Goal: Task Accomplishment & Management: Manage account settings

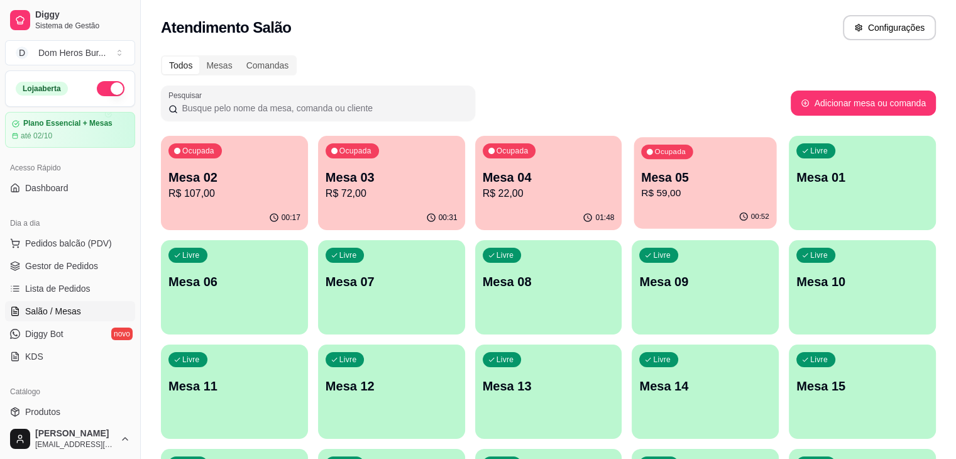
click at [641, 192] on p "R$ 59,00" at bounding box center [705, 193] width 128 height 14
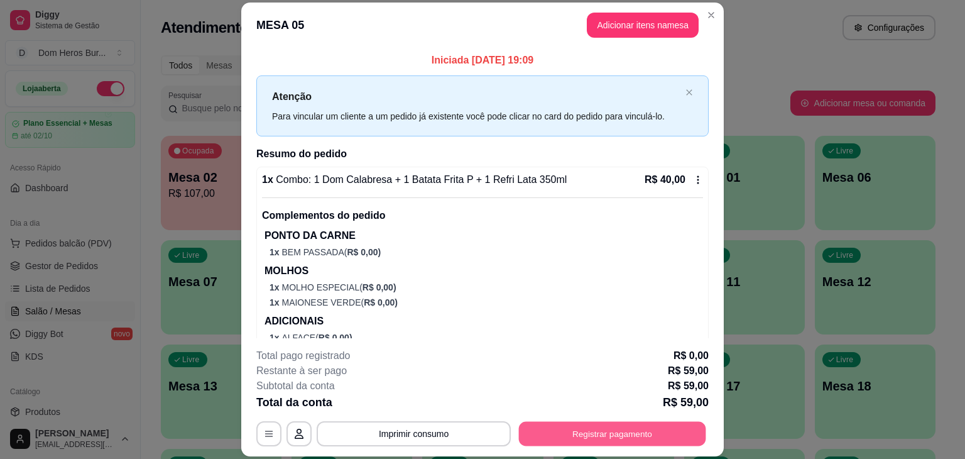
click at [640, 439] on button "Registrar pagamento" at bounding box center [612, 434] width 187 height 25
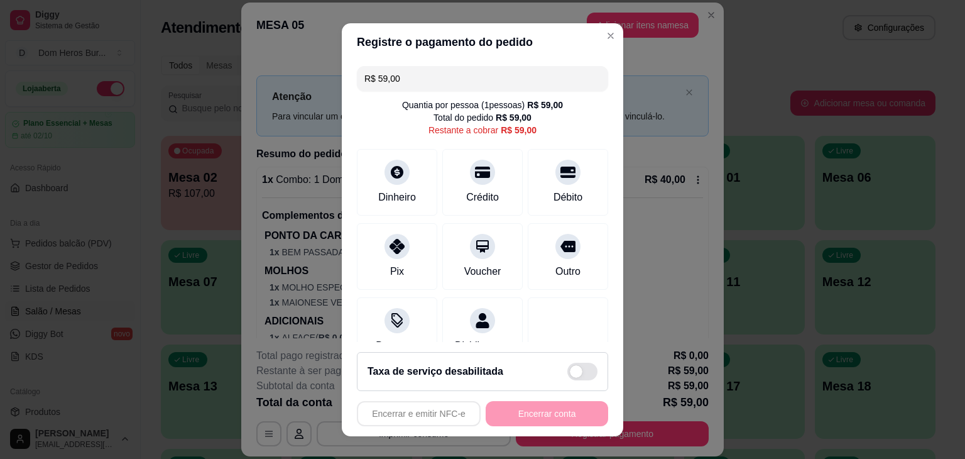
click at [433, 76] on input "R$ 59,00" at bounding box center [482, 78] width 236 height 25
click at [552, 193] on div "Débito" at bounding box center [568, 196] width 32 height 16
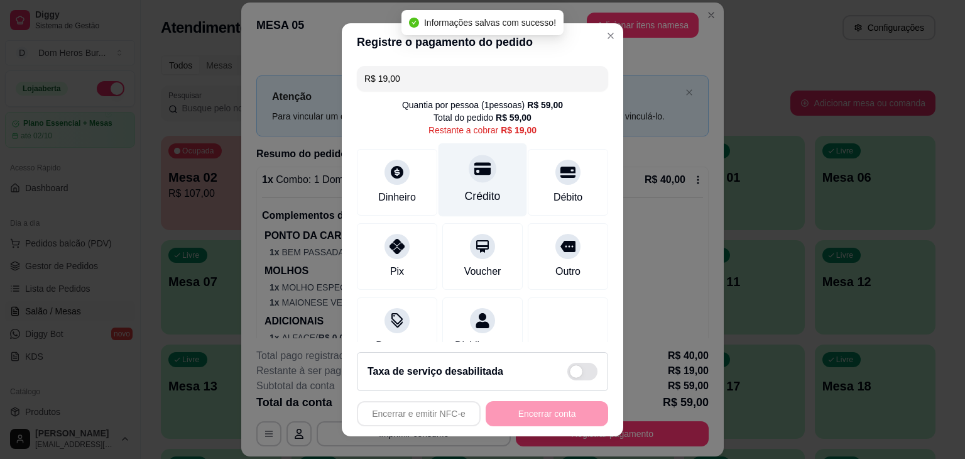
click at [476, 169] on icon at bounding box center [482, 168] width 16 height 13
type input "R$ 0,00"
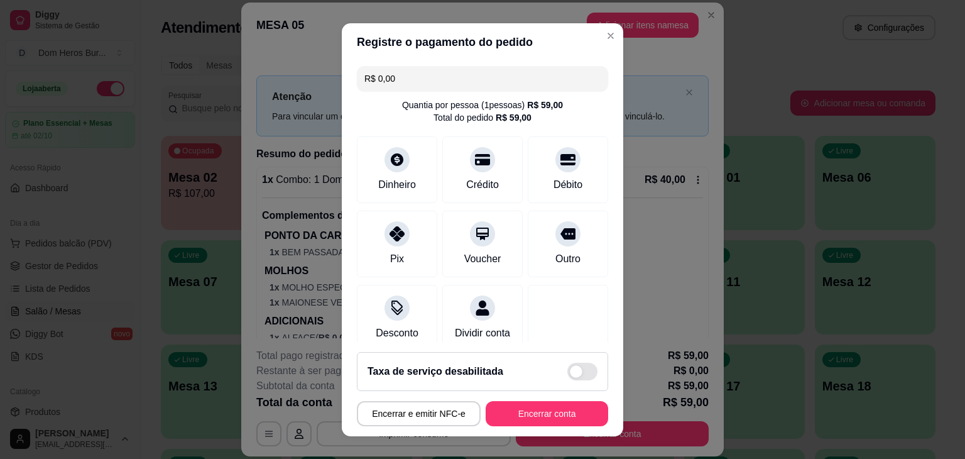
click at [515, 425] on div "Encerrar e emitir NFC-e Encerrar conta" at bounding box center [482, 413] width 251 height 25
drag, startPoint x: 515, startPoint y: 425, endPoint x: 518, endPoint y: 408, distance: 17.1
click at [518, 408] on div "Encerrar e emitir NFC-e Encerrar conta" at bounding box center [482, 413] width 251 height 25
click at [518, 408] on button "Encerrar conta" at bounding box center [547, 413] width 119 height 25
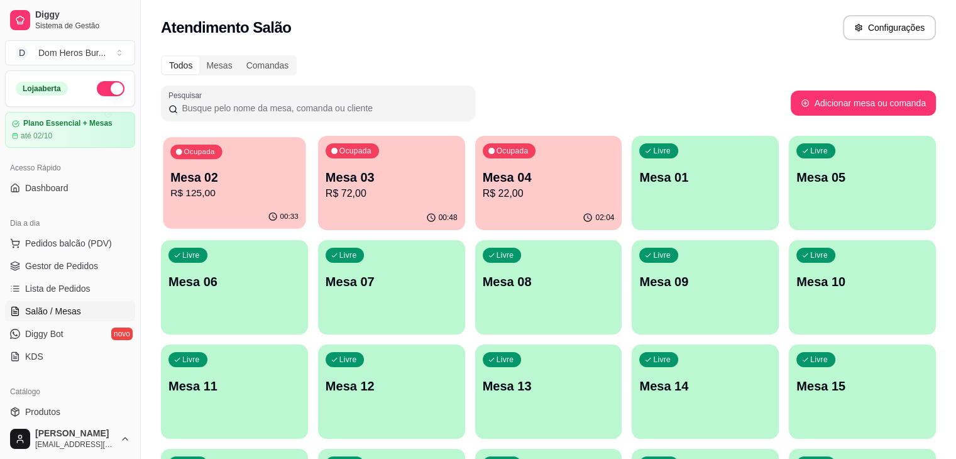
click at [256, 194] on p "R$ 125,00" at bounding box center [234, 193] width 128 height 14
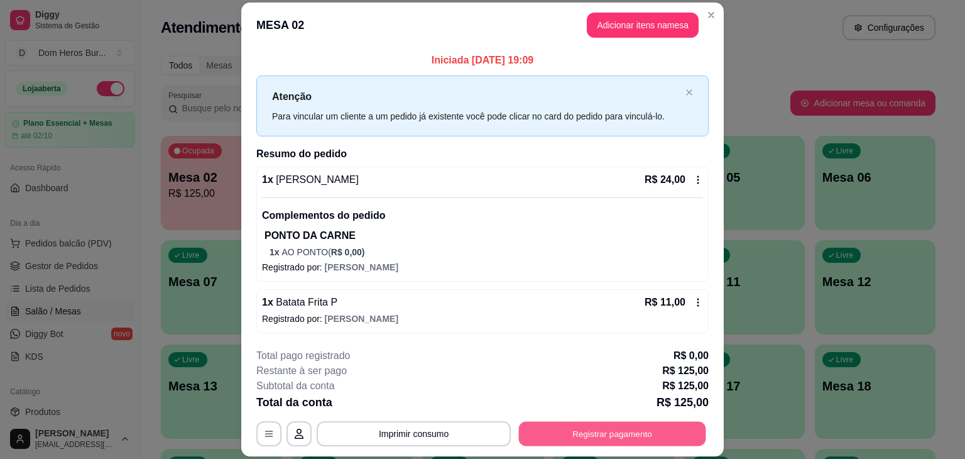
click at [583, 432] on button "Registrar pagamento" at bounding box center [612, 434] width 187 height 25
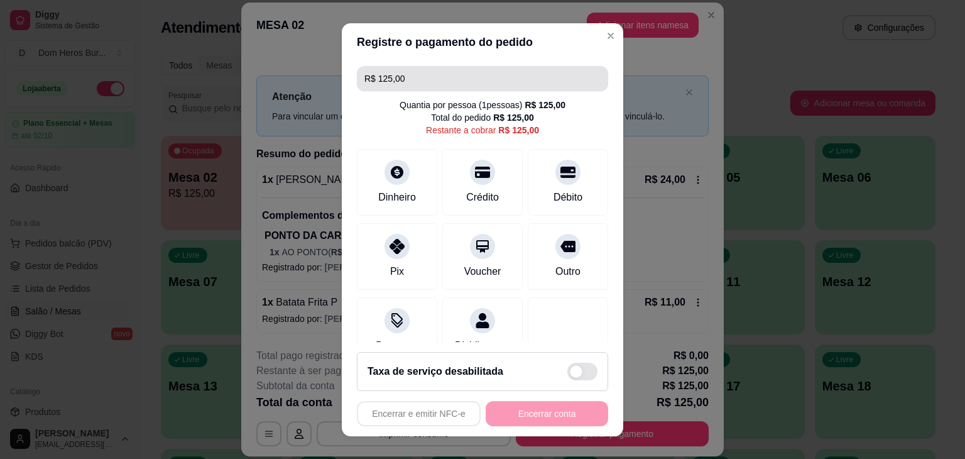
click at [425, 81] on input "R$ 125,00" at bounding box center [482, 78] width 236 height 25
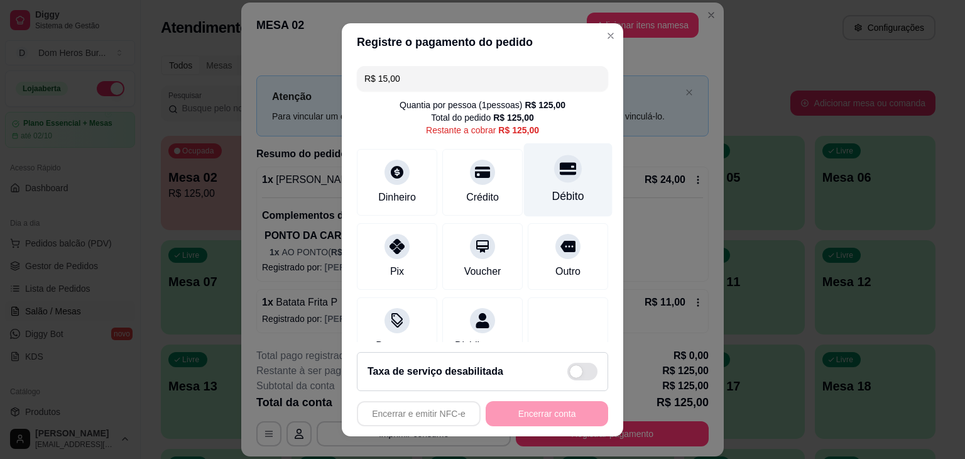
click at [560, 167] on icon at bounding box center [568, 168] width 16 height 13
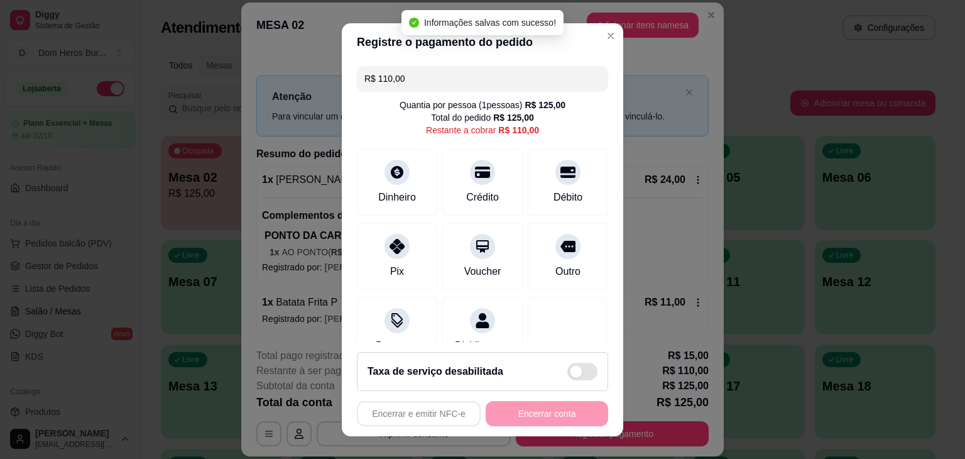
click at [450, 86] on input "R$ 110,00" at bounding box center [482, 78] width 236 height 25
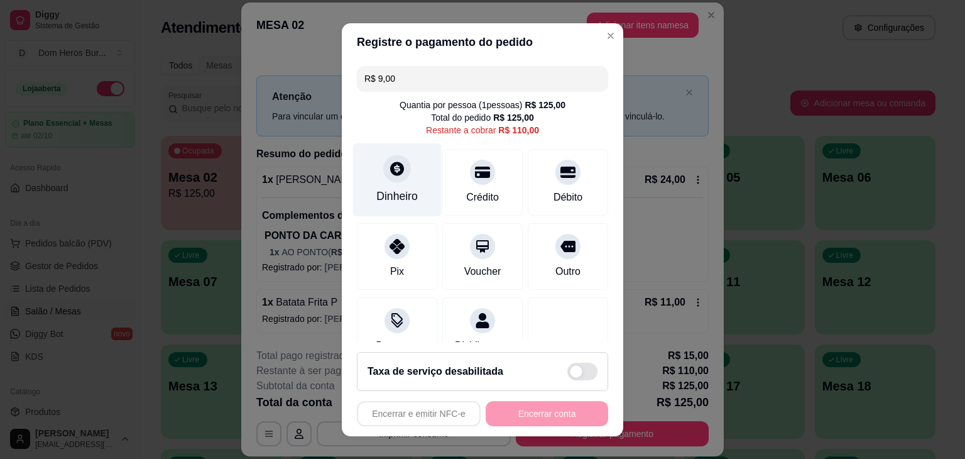
click at [386, 188] on div "Dinheiro" at bounding box center [396, 196] width 41 height 16
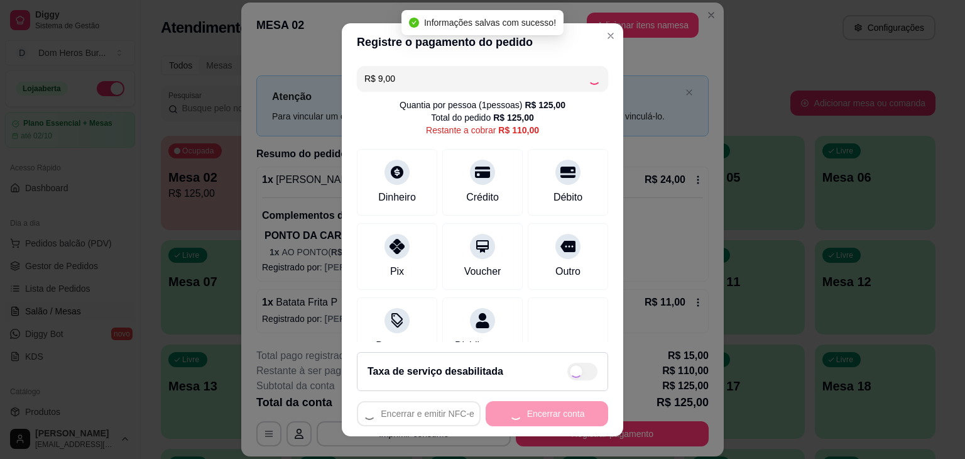
type input "R$ 101,00"
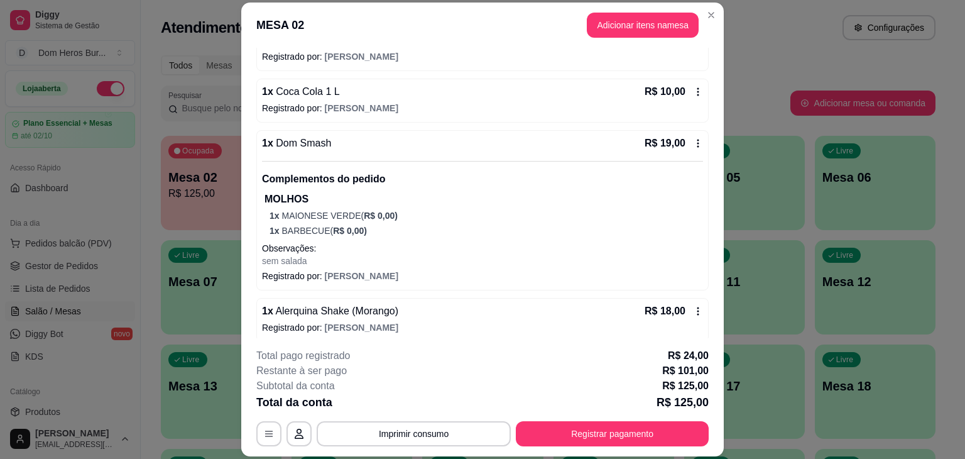
scroll to position [544, 0]
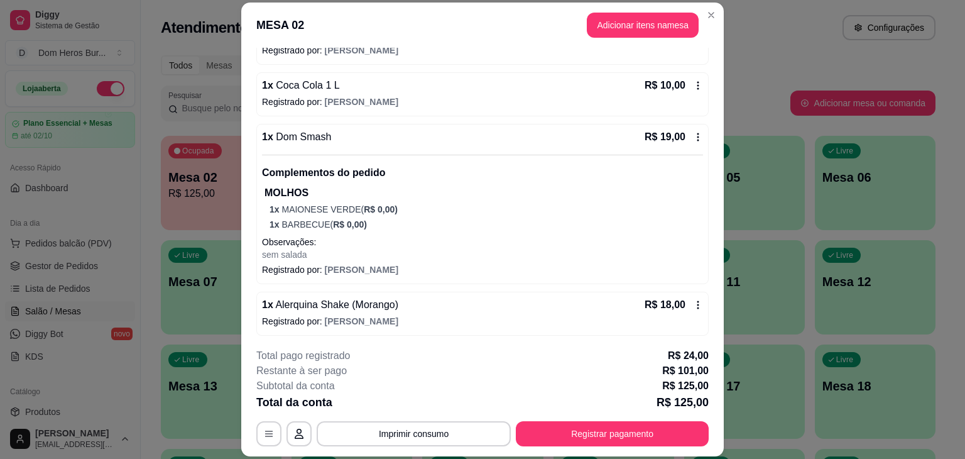
click at [556, 81] on div "1 x Coca Cola 1 L R$ 10,00" at bounding box center [482, 85] width 441 height 15
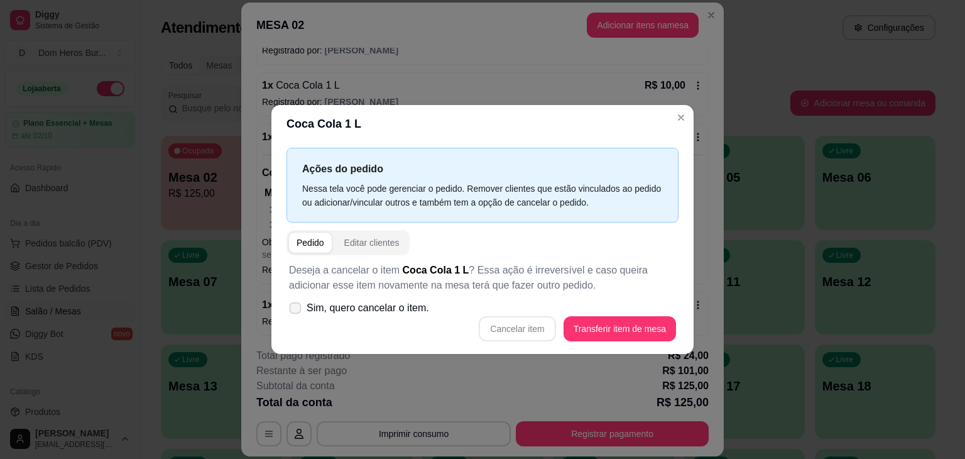
click at [408, 310] on span "Sim, quero cancelar o item." at bounding box center [368, 307] width 123 height 15
click at [297, 310] on input "Sim, quero cancelar o item." at bounding box center [292, 314] width 8 height 8
checkbox input "true"
click at [520, 338] on button "Cancelar item" at bounding box center [517, 329] width 75 height 25
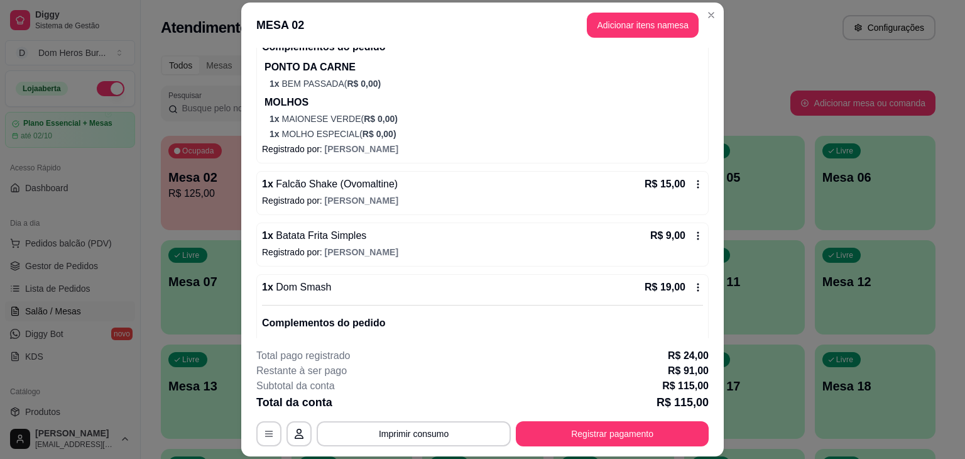
scroll to position [335, 0]
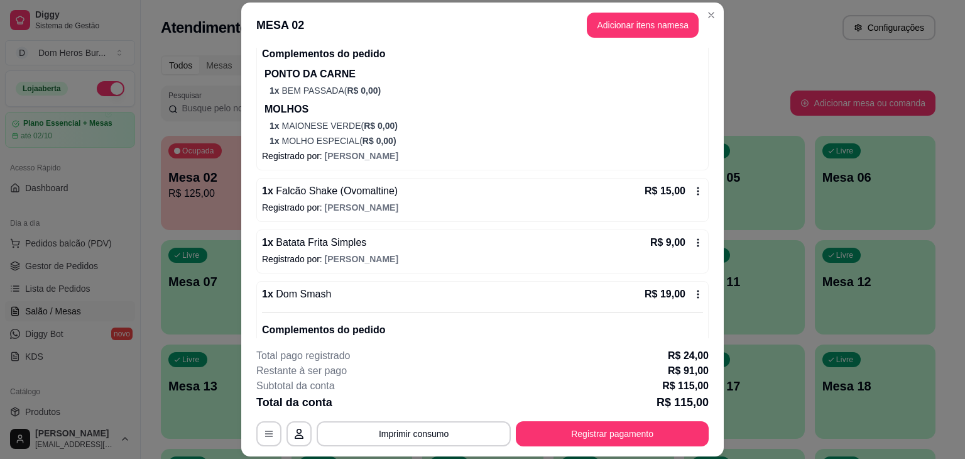
click at [554, 191] on div "1 x Falcão Shake (Ovomaltine) R$ 15,00" at bounding box center [482, 190] width 441 height 15
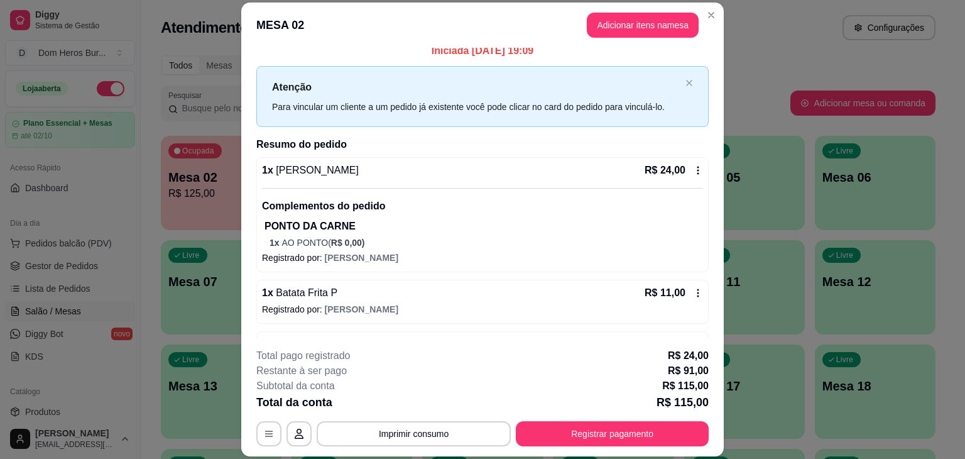
scroll to position [0, 0]
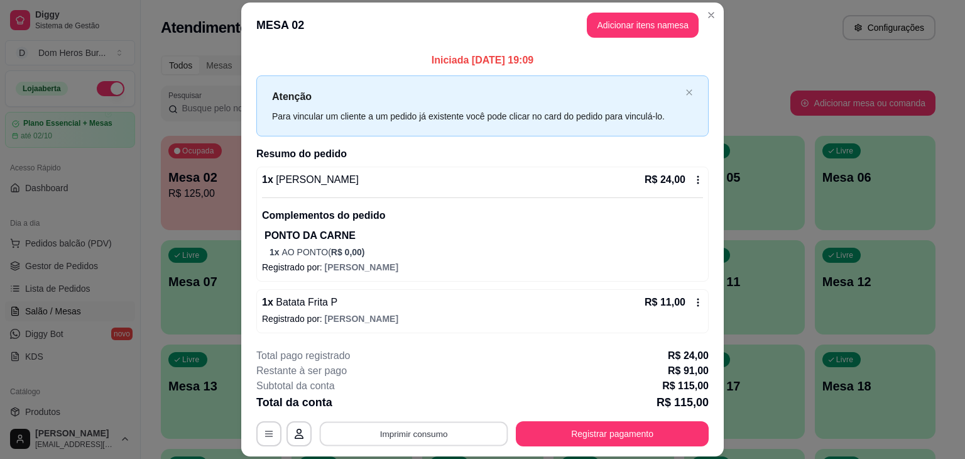
click at [471, 438] on button "Imprimir consumo" at bounding box center [414, 434] width 188 height 25
click at [420, 401] on button "IMPRESSORA" at bounding box center [413, 404] width 88 height 19
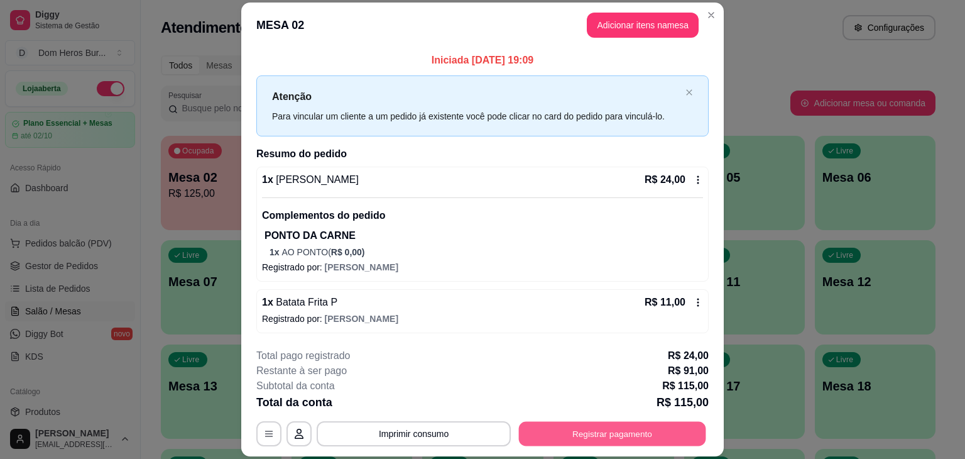
click at [547, 435] on button "Registrar pagamento" at bounding box center [612, 434] width 187 height 25
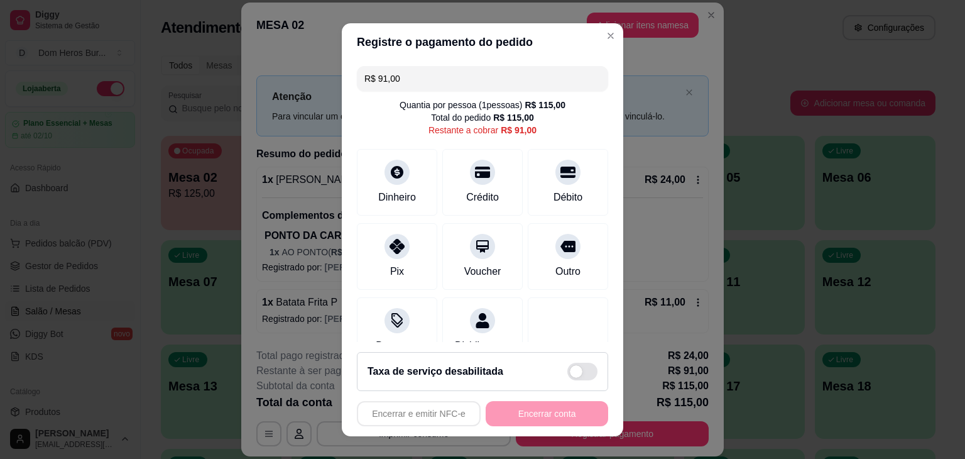
click at [466, 74] on input "R$ 91,00" at bounding box center [482, 78] width 236 height 25
click at [541, 183] on div "Débito" at bounding box center [568, 180] width 89 height 74
click at [467, 86] on input "R$ 72,00" at bounding box center [482, 78] width 236 height 25
click at [397, 239] on icon at bounding box center [397, 242] width 16 height 16
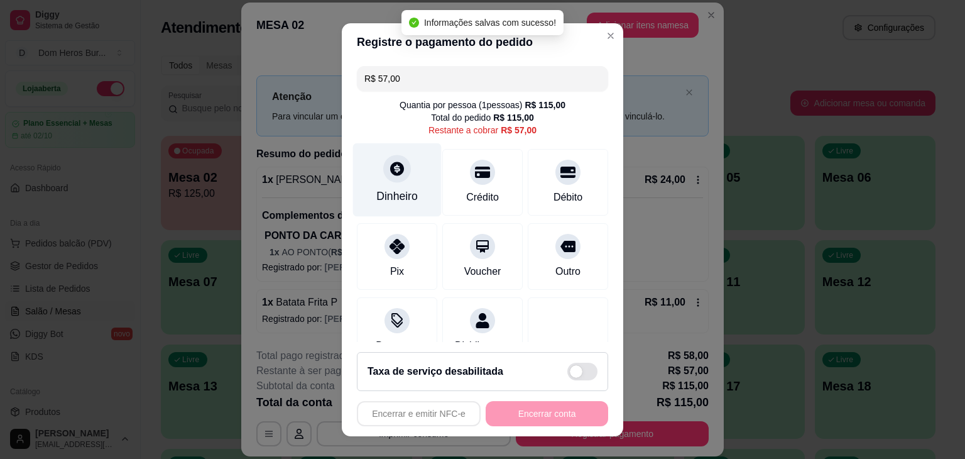
click at [404, 177] on div "Dinheiro" at bounding box center [397, 180] width 89 height 74
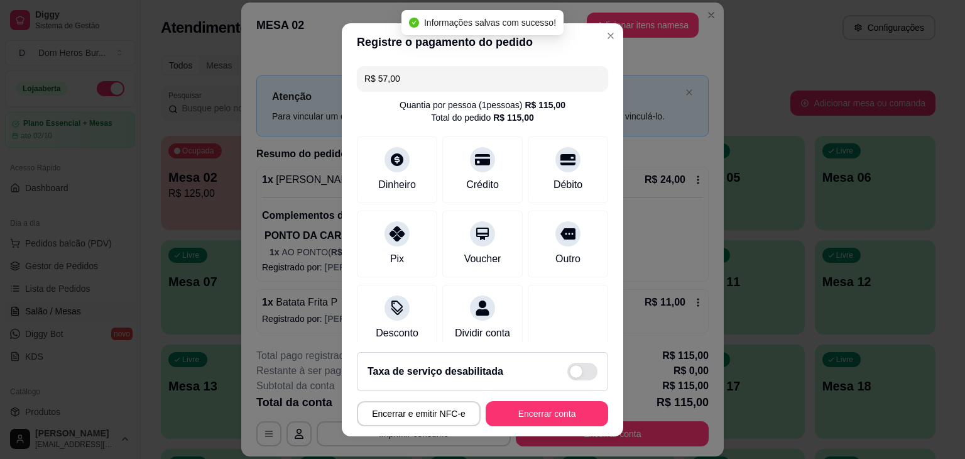
type input "R$ 0,00"
click at [560, 420] on button "Encerrar conta" at bounding box center [547, 413] width 119 height 25
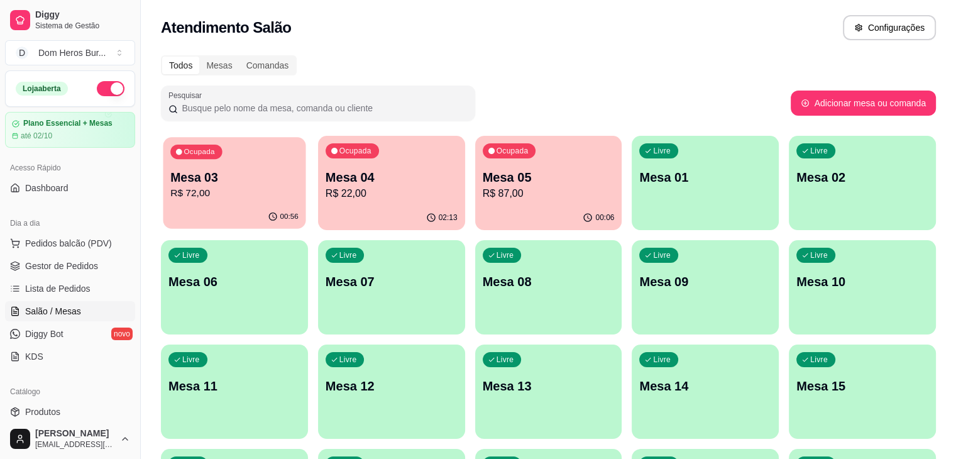
click at [215, 163] on div "Ocupada Mesa 03 R$ 72,00" at bounding box center [234, 171] width 143 height 68
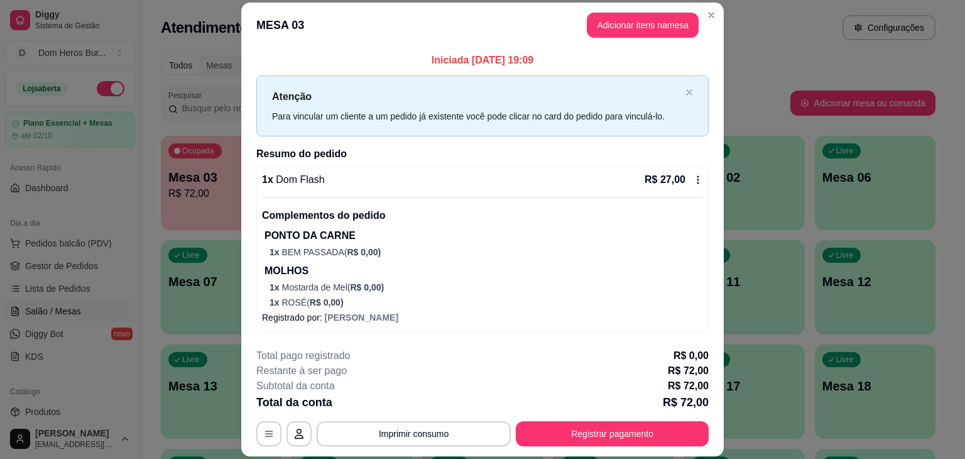
click at [503, 187] on div "1 x Dom Flash R$ 27,00" at bounding box center [482, 179] width 441 height 15
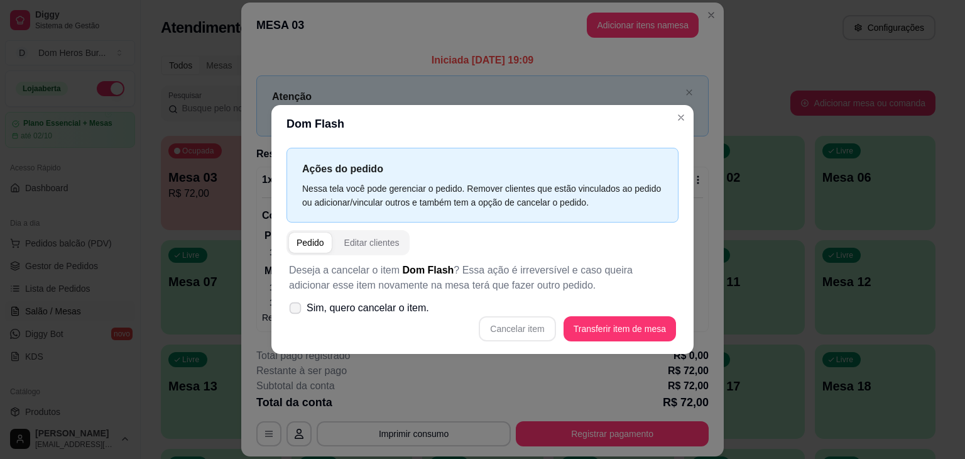
click at [425, 317] on label "Sim, quero cancelar o item." at bounding box center [359, 307] width 150 height 25
click at [297, 317] on input "Sim, quero cancelar o item." at bounding box center [292, 314] width 8 height 8
checkbox input "true"
click at [543, 320] on button "Cancelar item" at bounding box center [517, 329] width 75 height 25
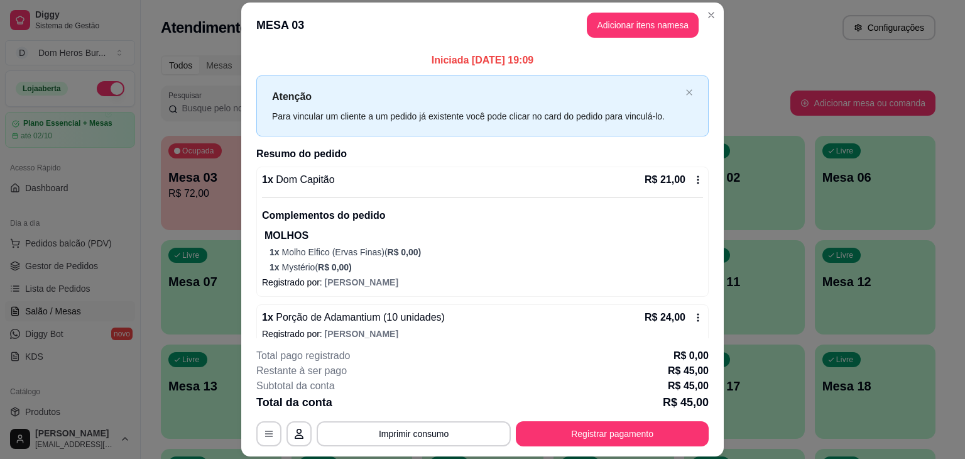
click at [397, 182] on div "1 x Dom Capitão R$ 21,00" at bounding box center [482, 179] width 441 height 15
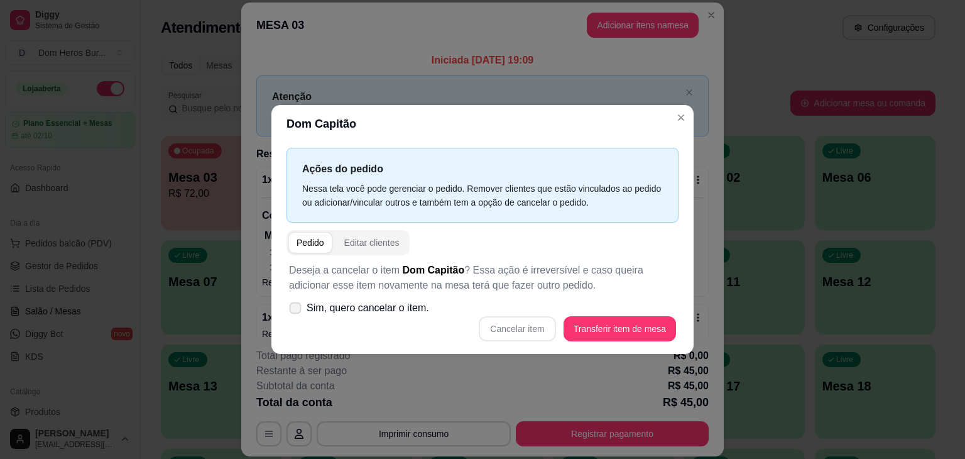
click at [397, 304] on span "Sim, quero cancelar o item." at bounding box center [368, 307] width 123 height 15
click at [297, 310] on input "Sim, quero cancelar o item." at bounding box center [292, 314] width 8 height 8
checkbox input "true"
click at [543, 325] on button "Cancelar item" at bounding box center [517, 329] width 75 height 25
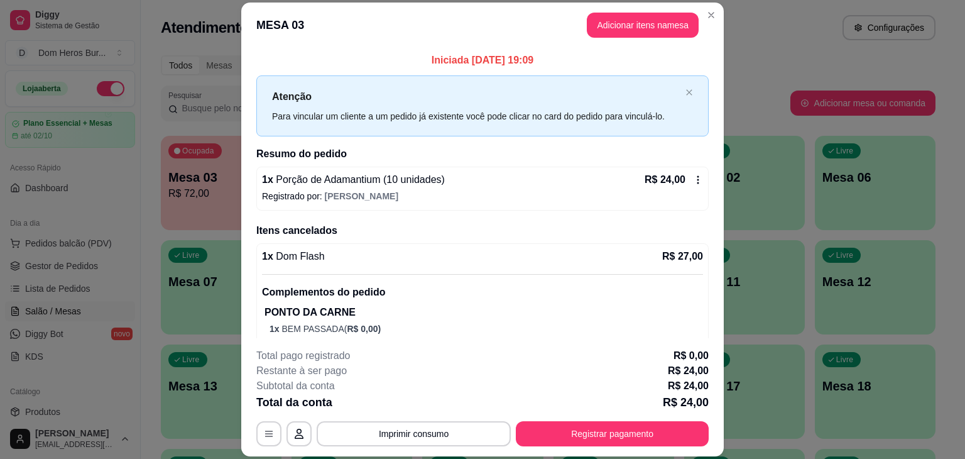
click at [451, 180] on div "1 x Porção de Adamantium (10 unidades) R$ 24,00" at bounding box center [482, 179] width 441 height 15
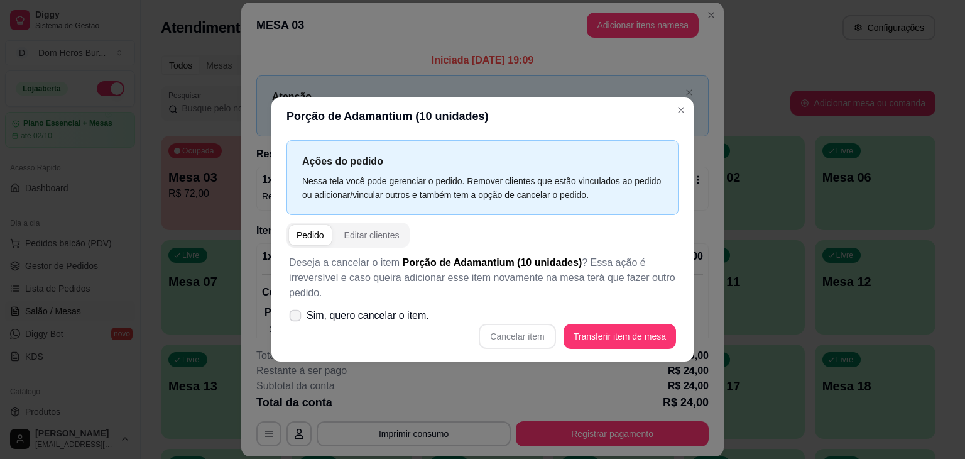
click at [411, 318] on span "Sim, quero cancelar o item." at bounding box center [368, 315] width 123 height 15
click at [297, 318] on input "Sim, quero cancelar o item." at bounding box center [292, 322] width 8 height 8
checkbox input "true"
click at [554, 332] on button "Cancelar item" at bounding box center [517, 336] width 75 height 25
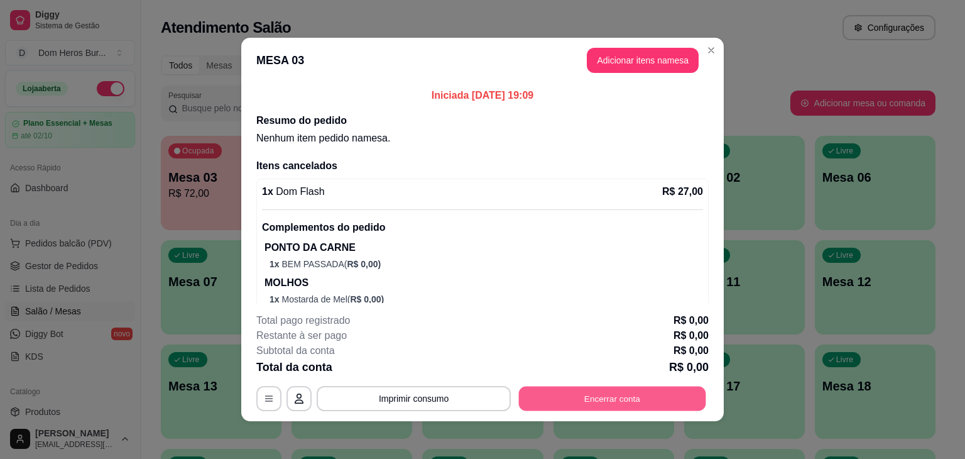
click at [589, 400] on button "Encerrar conta" at bounding box center [612, 398] width 187 height 25
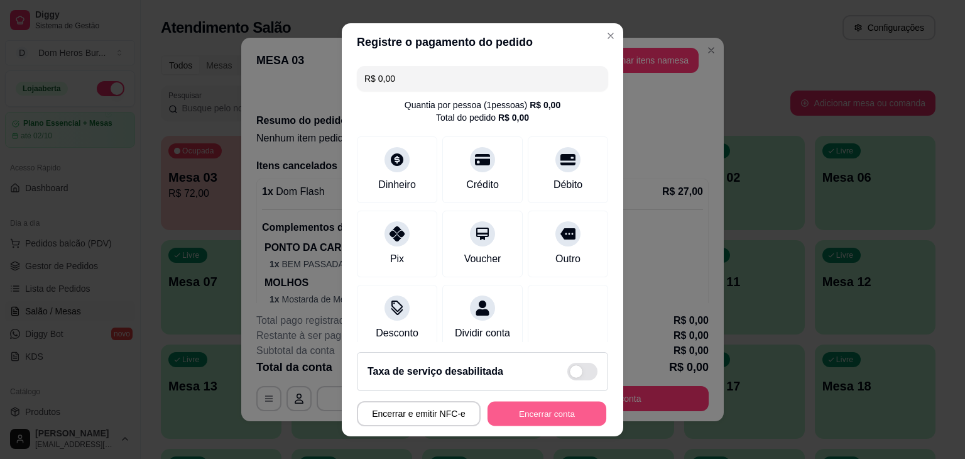
click at [586, 415] on button "Encerrar conta" at bounding box center [547, 413] width 119 height 25
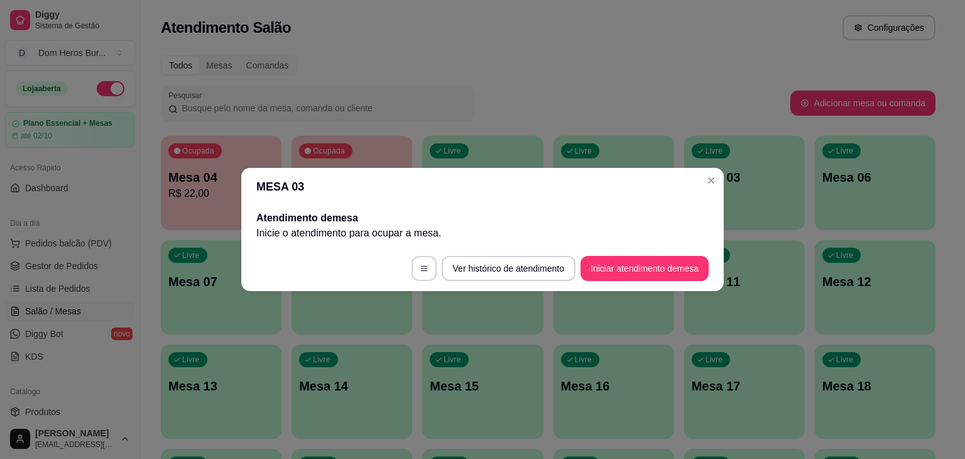
click at [242, 219] on div "Atendimento de mesa Inicie o atendimento para ocupar a mesa ." at bounding box center [482, 225] width 482 height 40
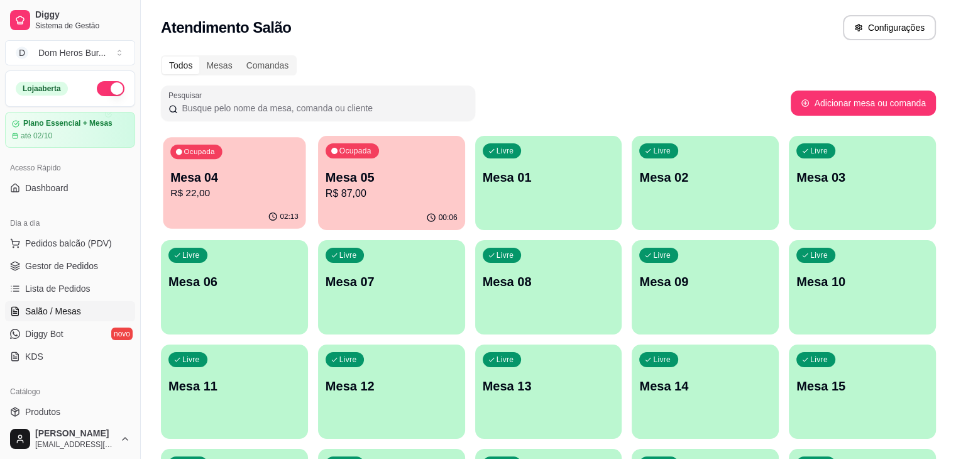
click at [209, 201] on div "Ocupada Mesa 04 R$ 22,00" at bounding box center [234, 171] width 143 height 68
click at [363, 193] on p "R$ 87,00" at bounding box center [391, 193] width 128 height 14
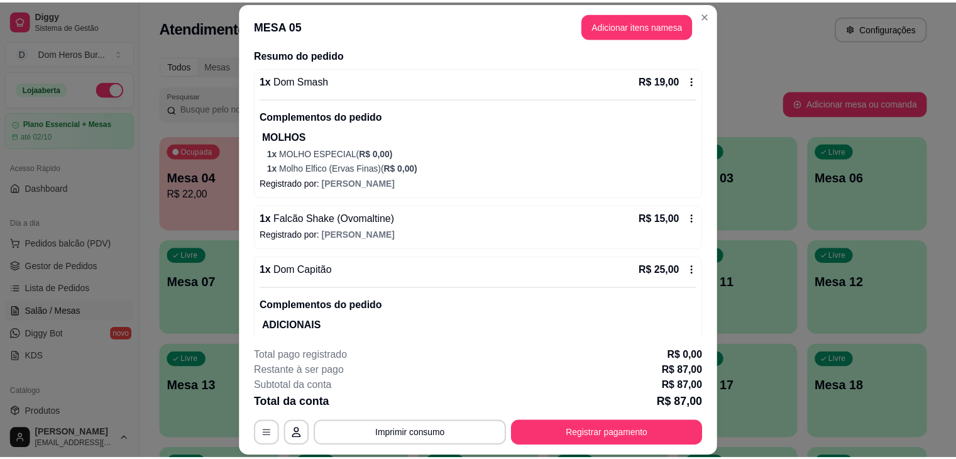
scroll to position [75, 0]
